Goal: Task Accomplishment & Management: Manage account settings

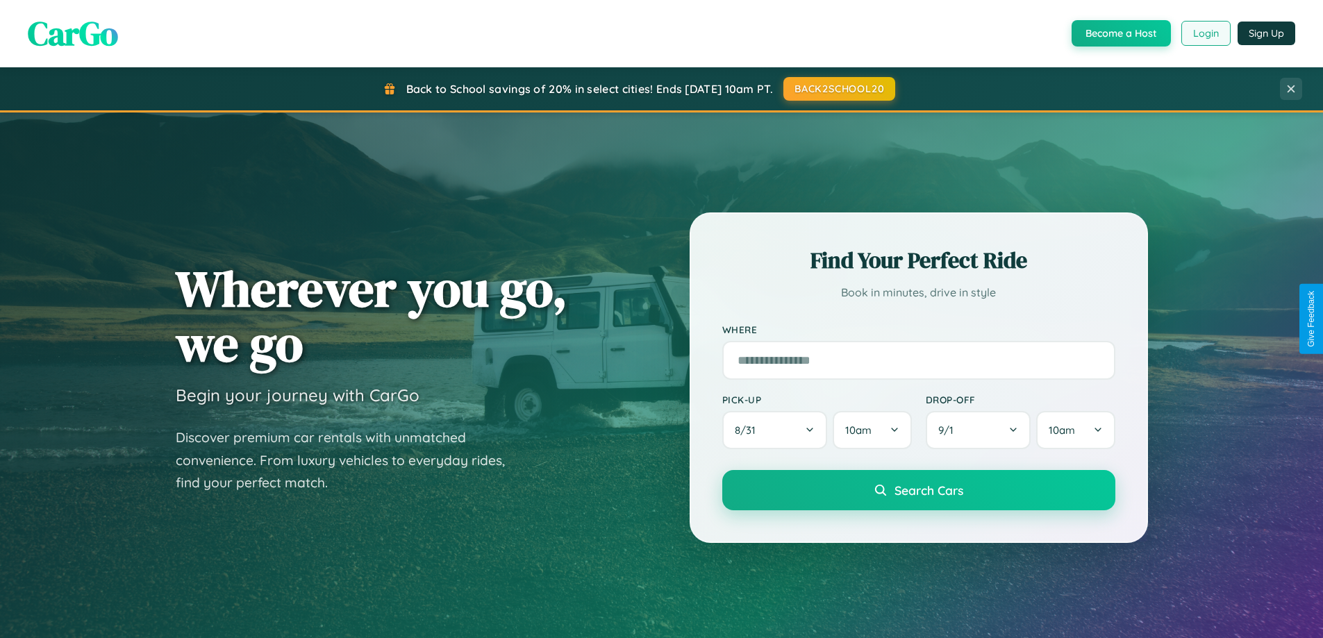
click at [1205, 33] on button "Login" at bounding box center [1205, 33] width 49 height 25
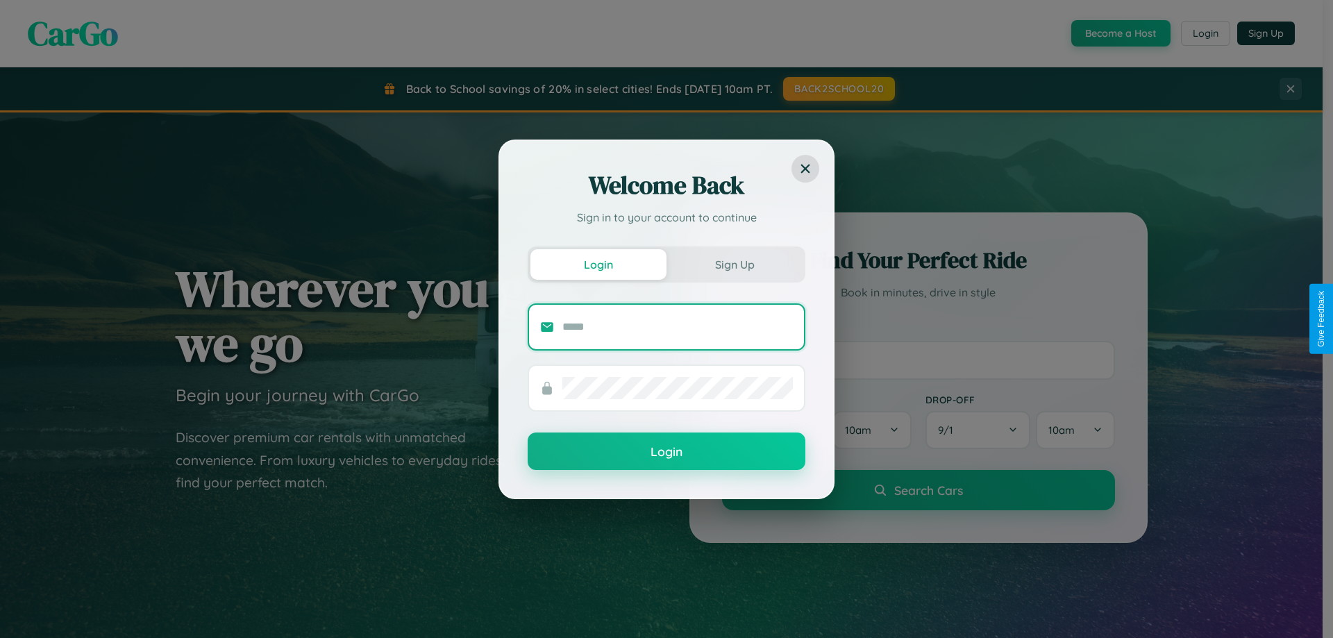
click at [678, 326] on input "text" at bounding box center [677, 327] width 231 height 22
type input "**********"
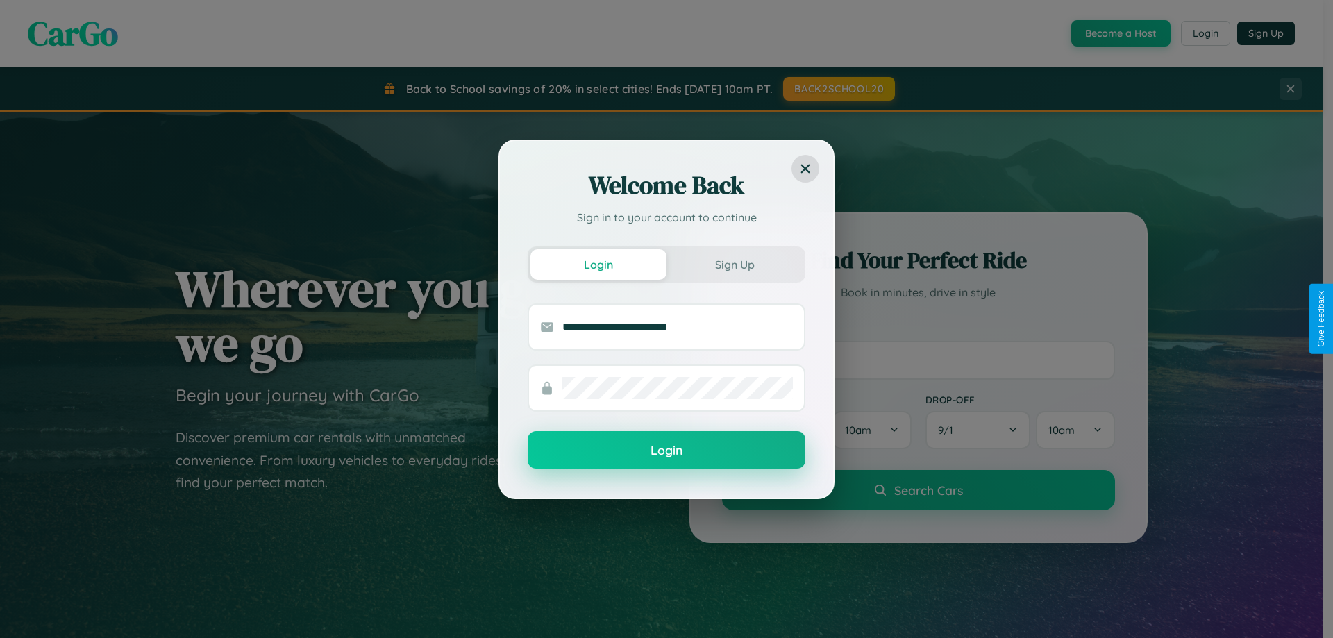
click at [667, 451] on button "Login" at bounding box center [667, 449] width 278 height 37
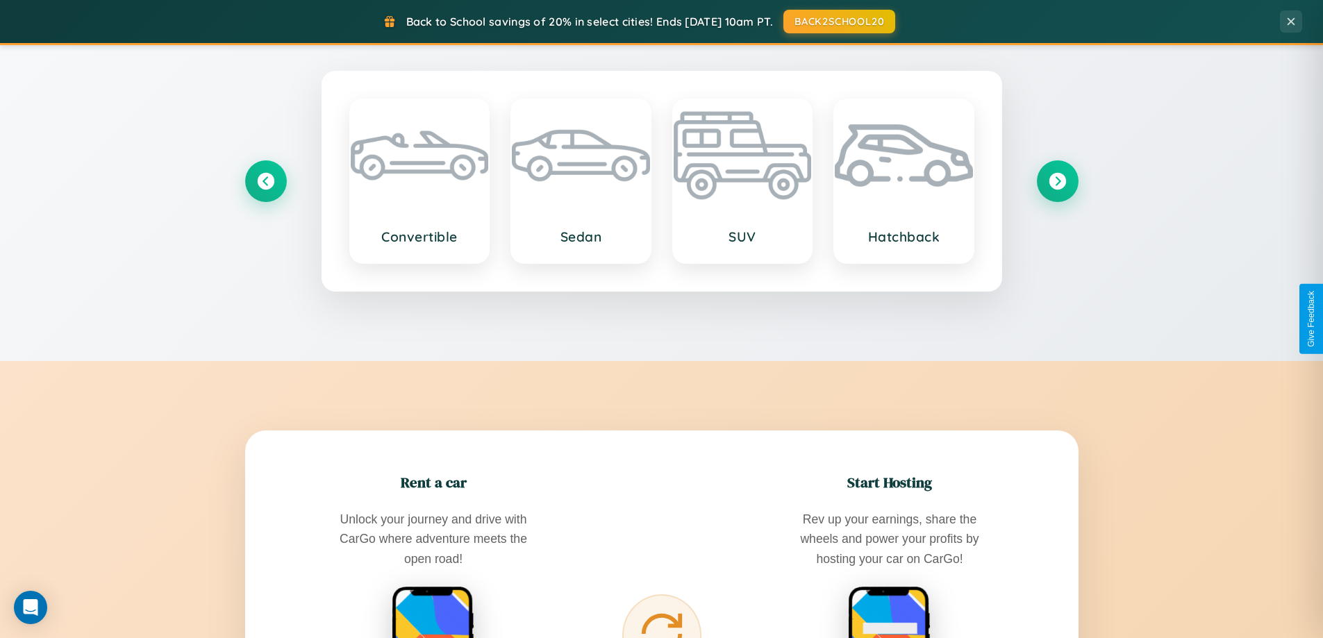
scroll to position [2672, 0]
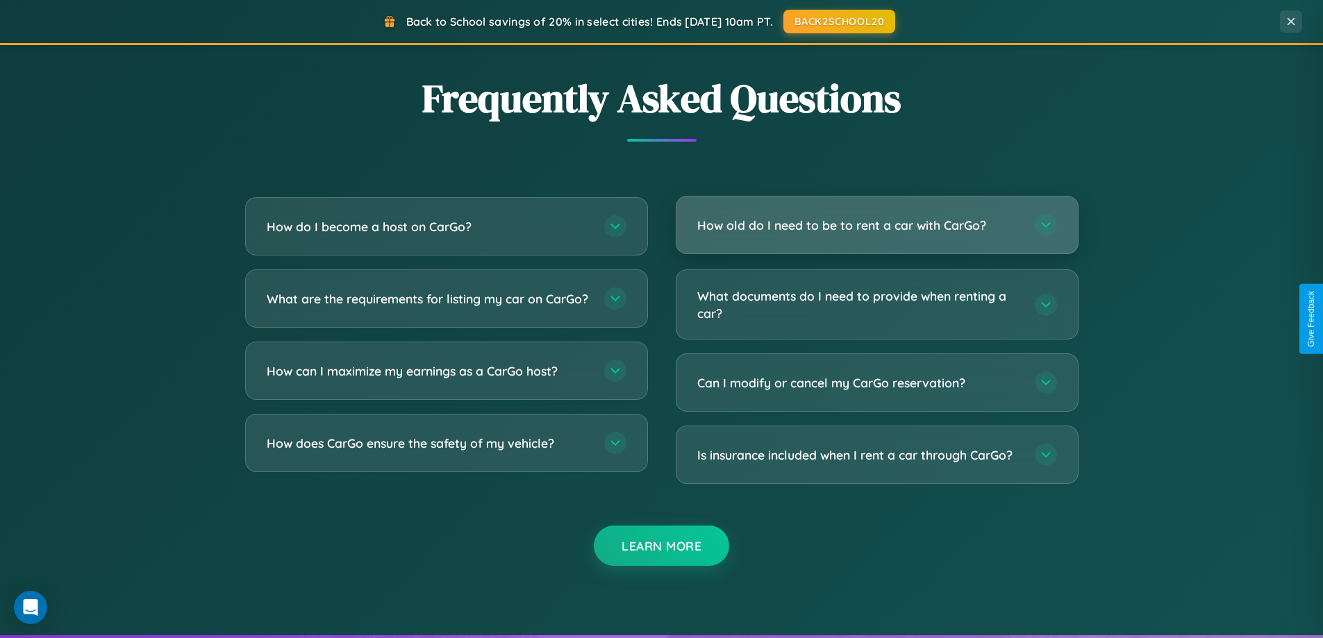
click at [876, 225] on h3 "How old do I need to be to rent a car with CarGo?" at bounding box center [859, 225] width 324 height 17
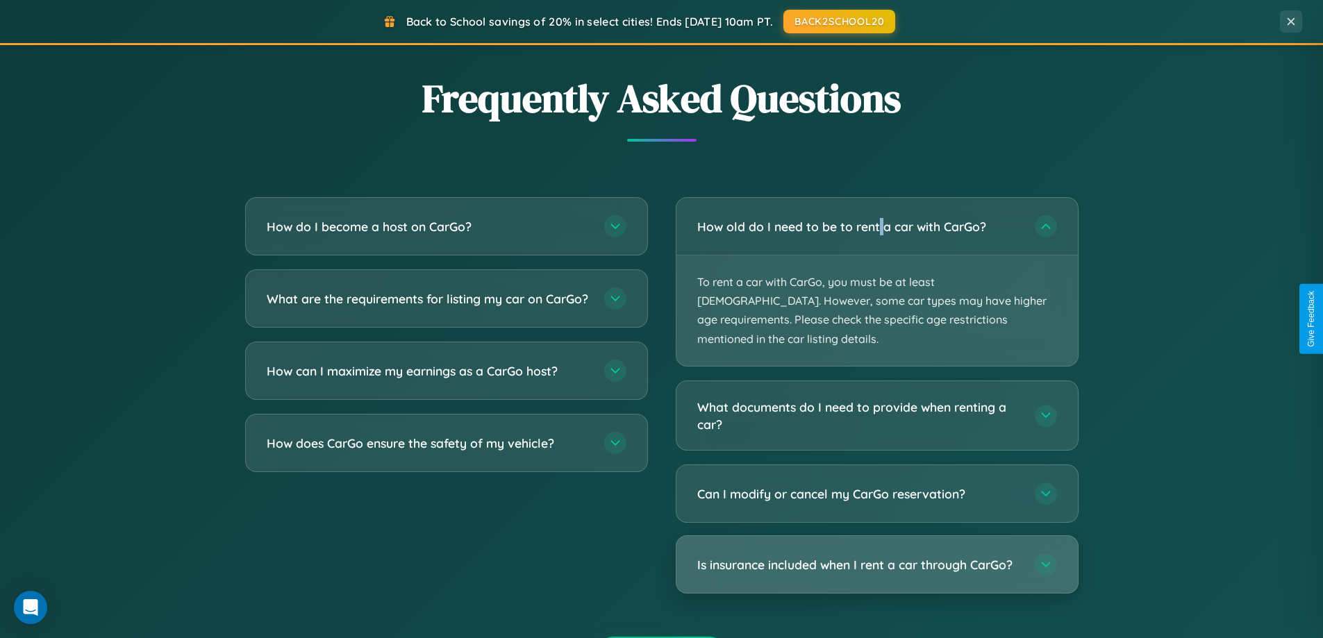
click at [876, 556] on h3 "Is insurance included when I rent a car through CarGo?" at bounding box center [859, 564] width 324 height 17
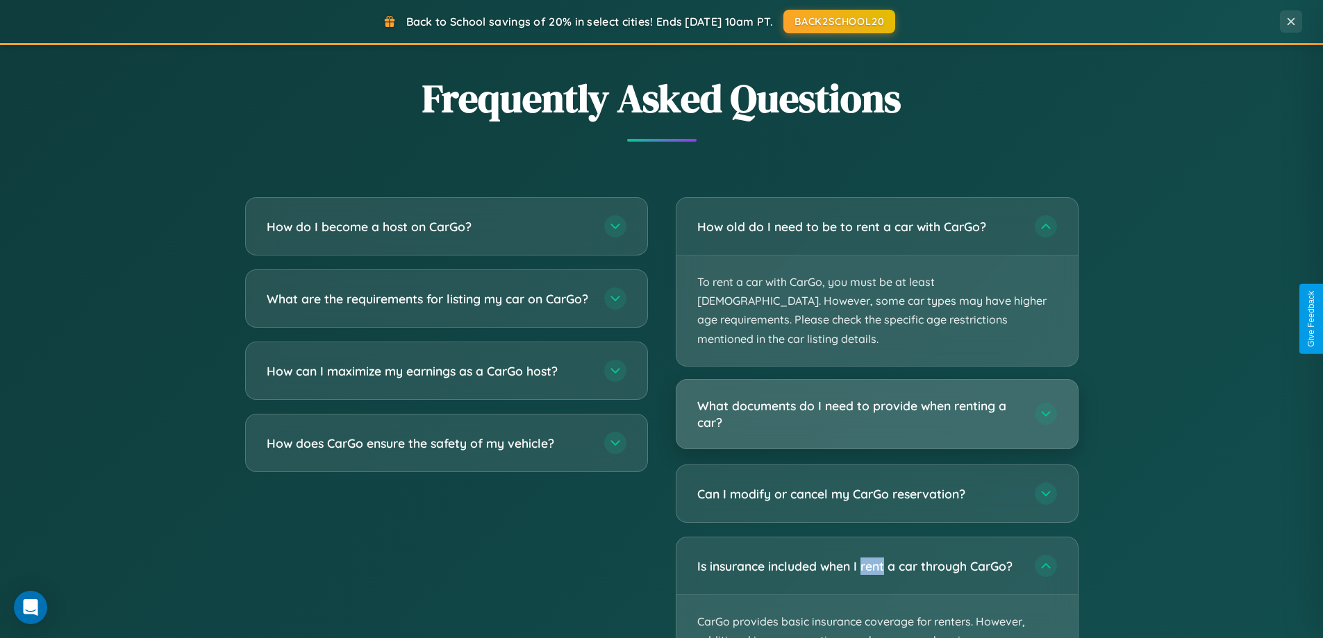
click at [876, 397] on h3 "What documents do I need to provide when renting a car?" at bounding box center [859, 414] width 324 height 34
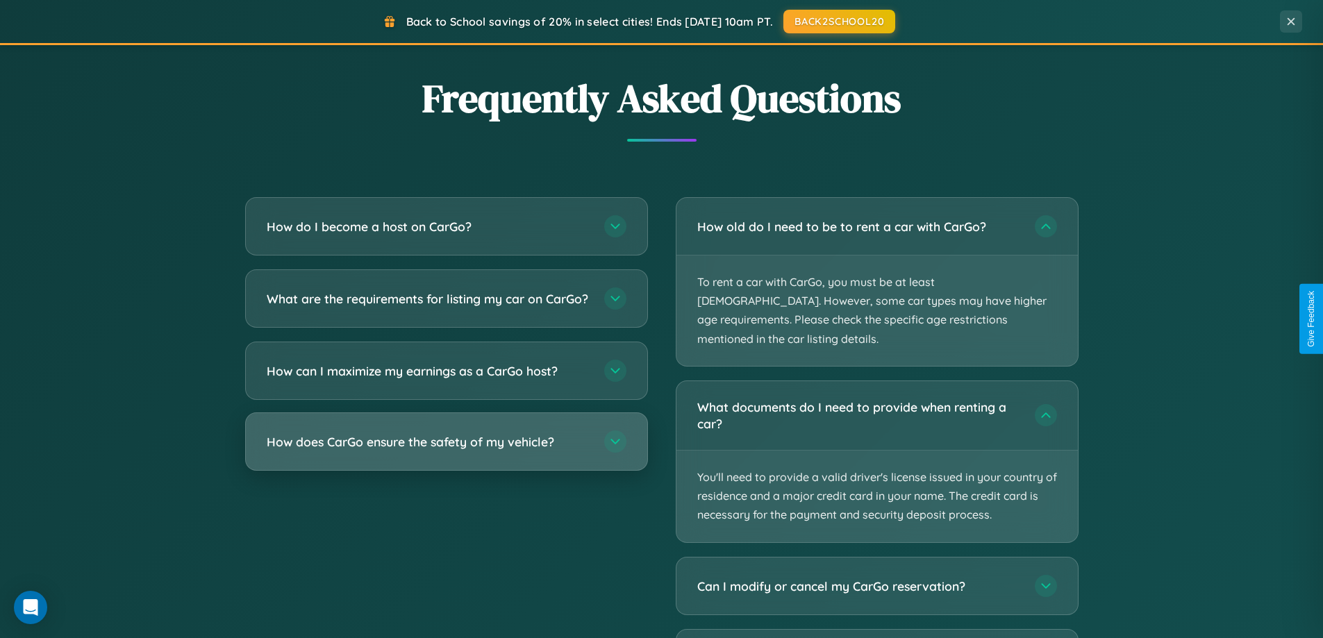
click at [446, 451] on h3 "How does CarGo ensure the safety of my vehicle?" at bounding box center [429, 441] width 324 height 17
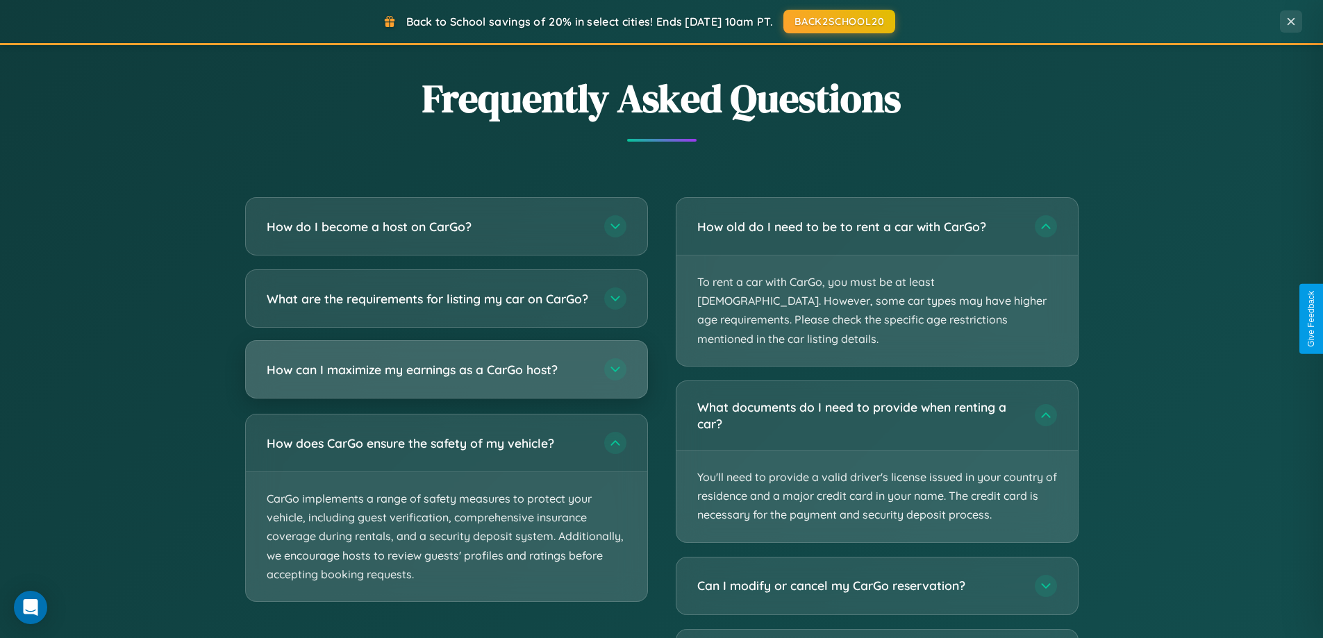
click at [446, 378] on h3 "How can I maximize my earnings as a CarGo host?" at bounding box center [429, 369] width 324 height 17
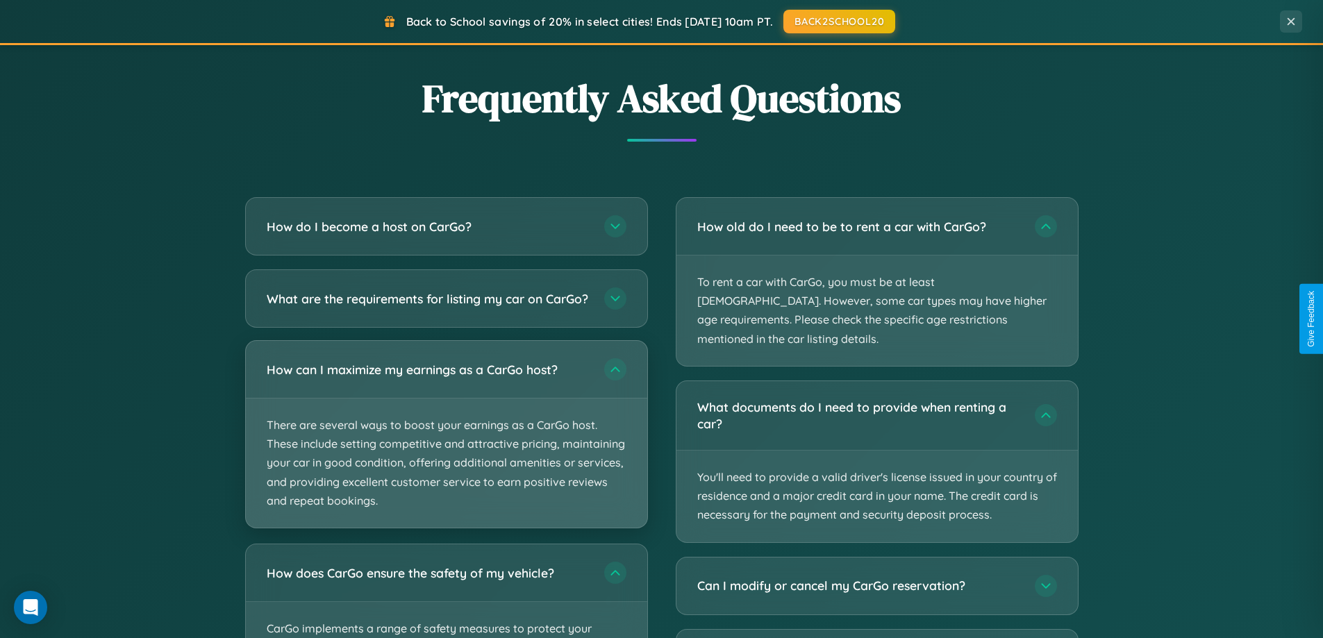
click at [446, 446] on p "There are several ways to boost your earnings as a CarGo host. These include se…" at bounding box center [446, 463] width 401 height 129
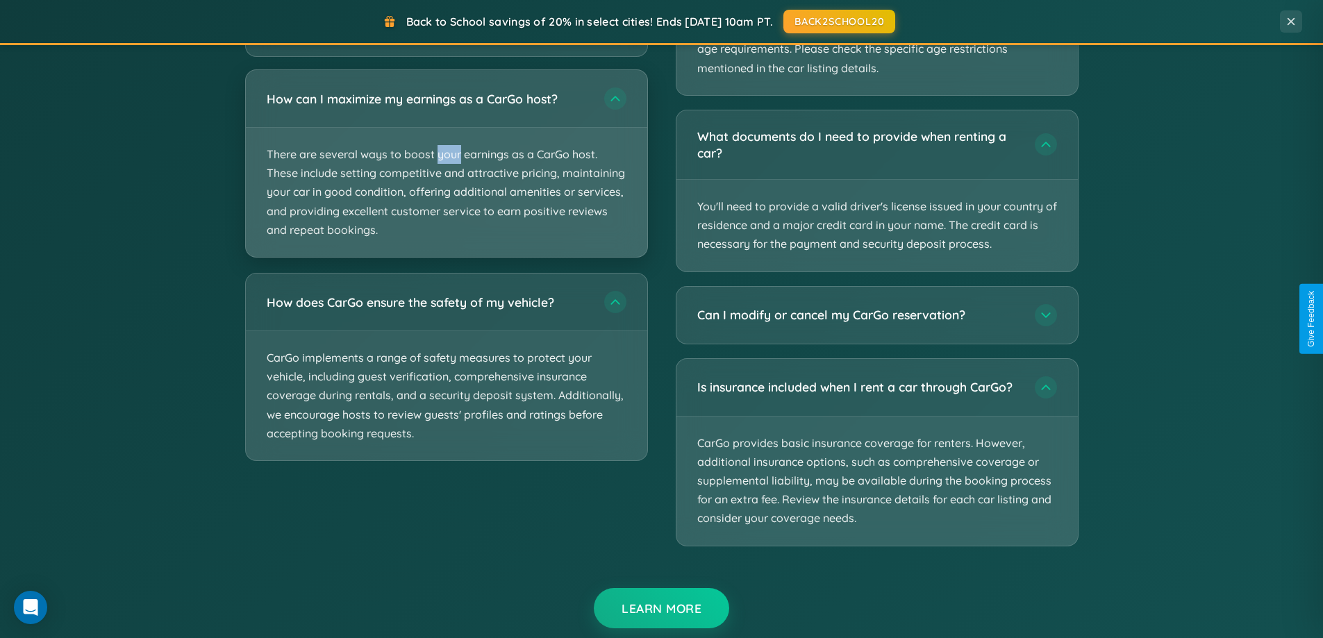
scroll to position [2581, 0]
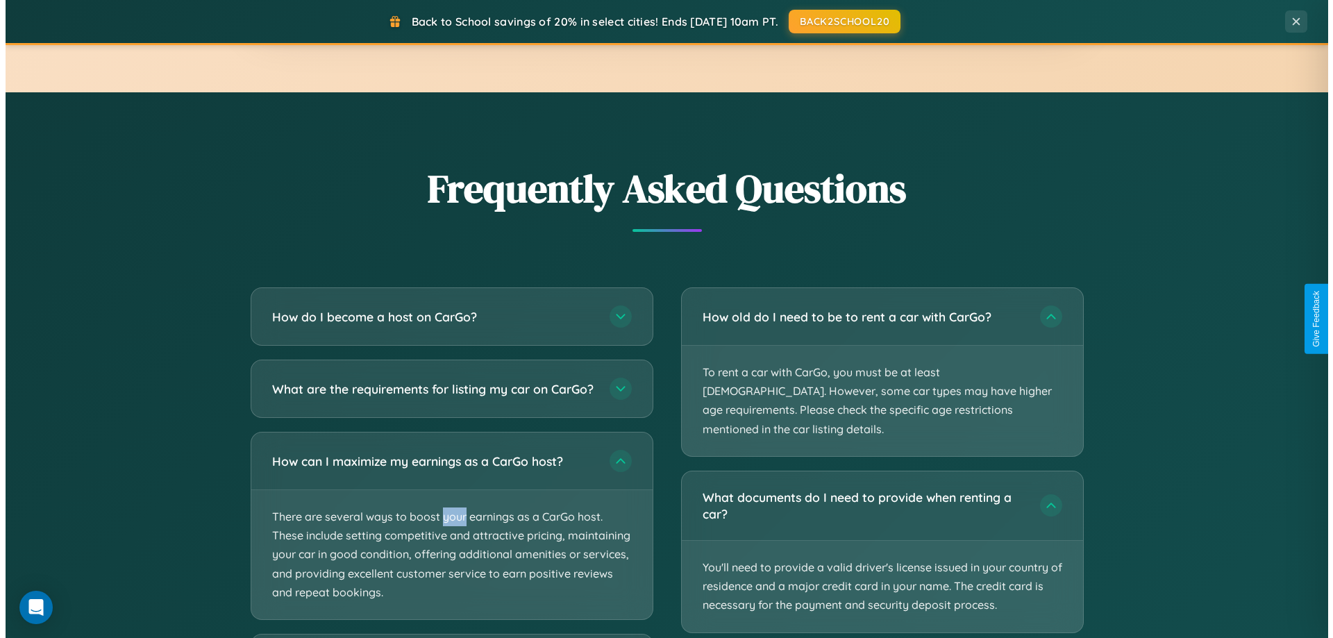
scroll to position [0, 0]
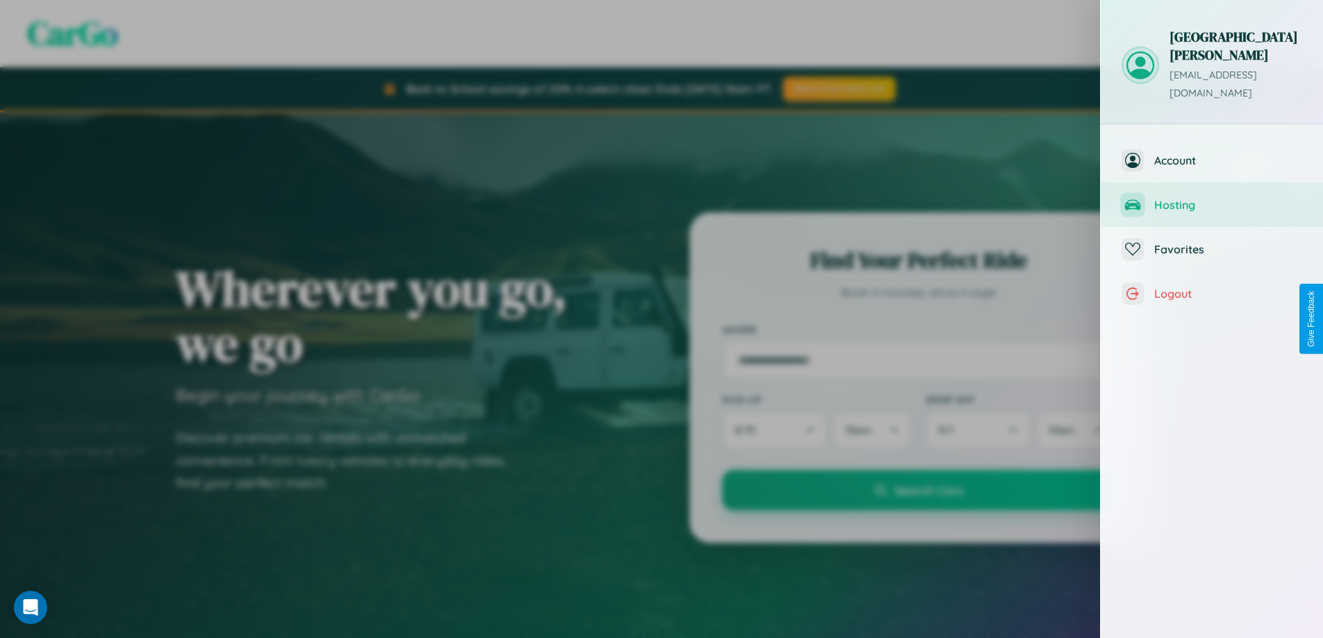
click at [1212, 198] on span "Hosting" at bounding box center [1228, 205] width 148 height 14
